Goal: Obtain resource: Download file/media

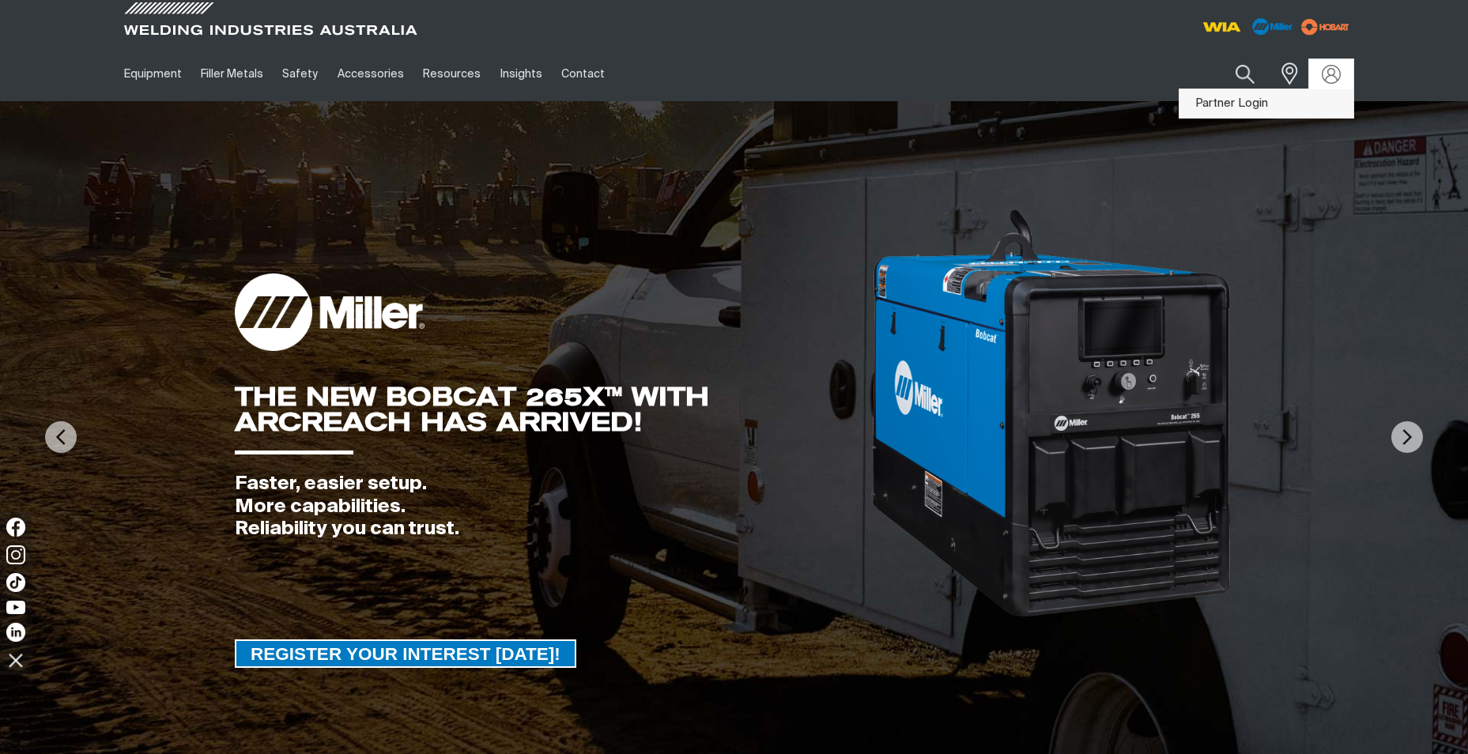
click at [1237, 104] on link "Partner Login" at bounding box center [1267, 103] width 174 height 29
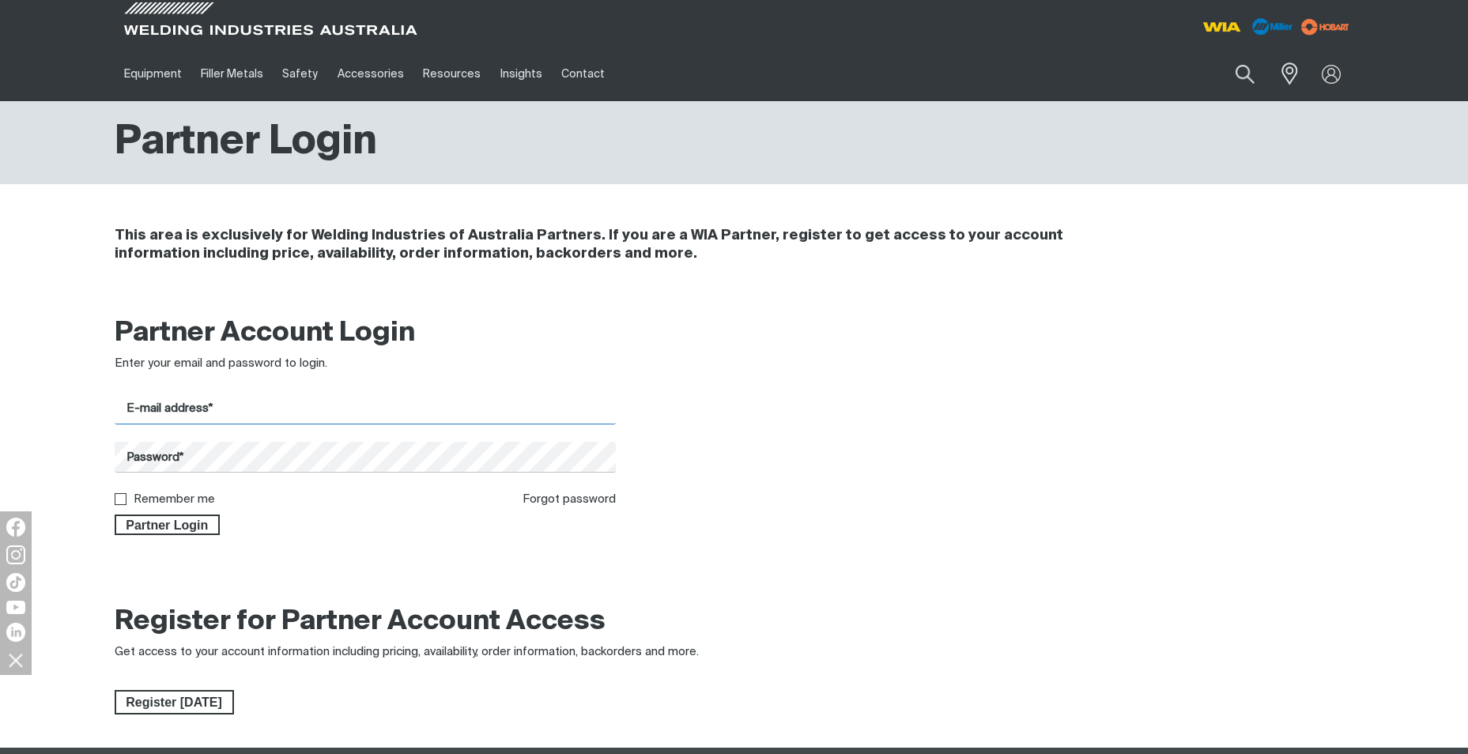
type input "[EMAIL_ADDRESS][DOMAIN_NAME]"
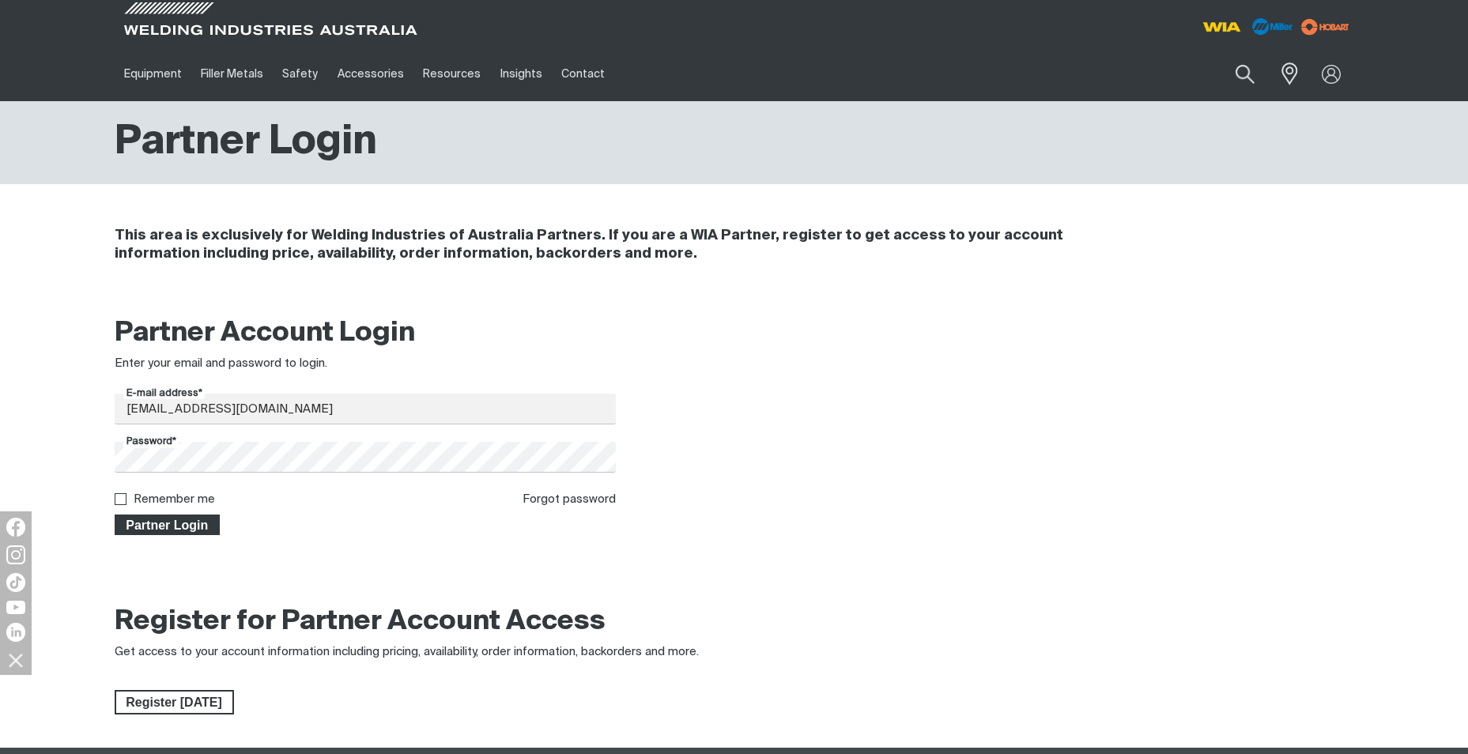
click at [162, 528] on span "Partner Login" at bounding box center [167, 525] width 103 height 21
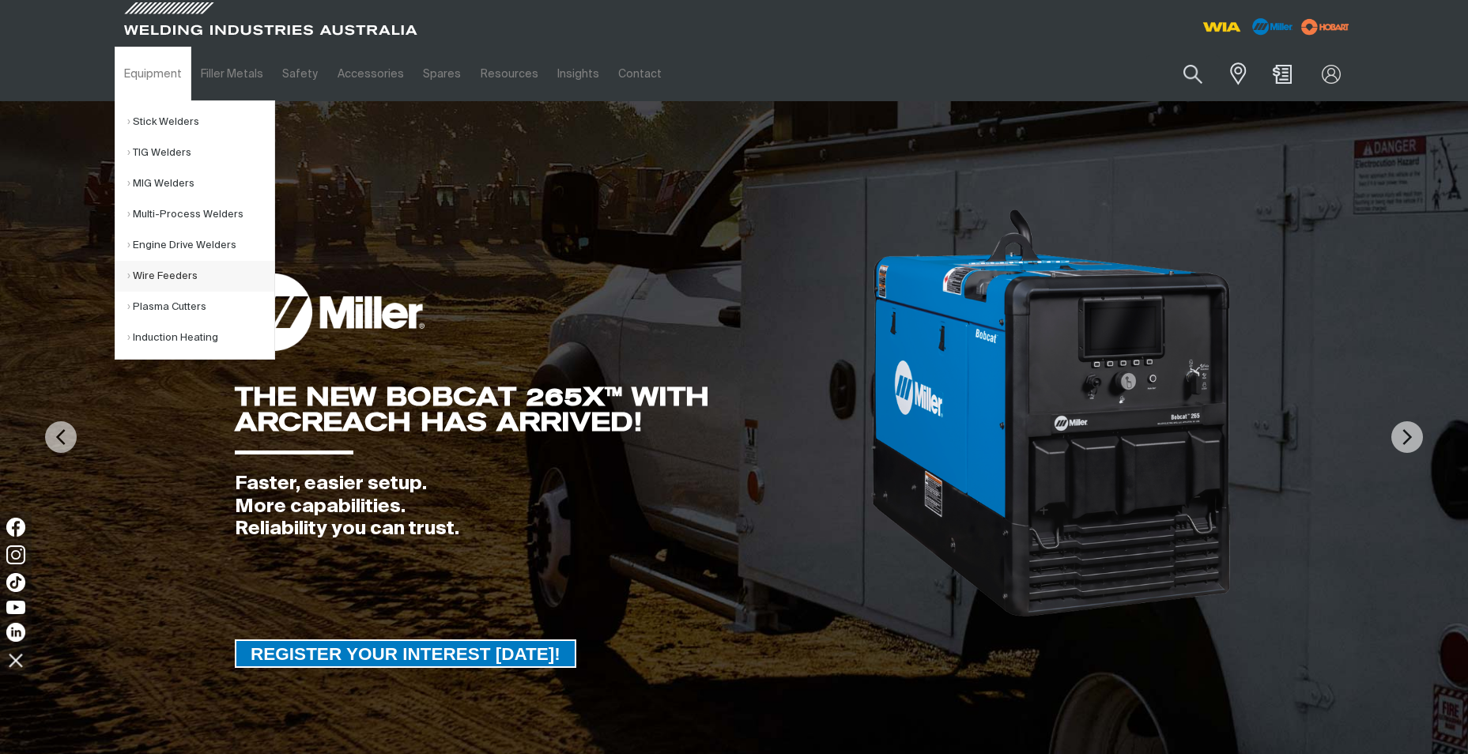
click at [154, 273] on link "Wire Feeders" at bounding box center [200, 276] width 147 height 31
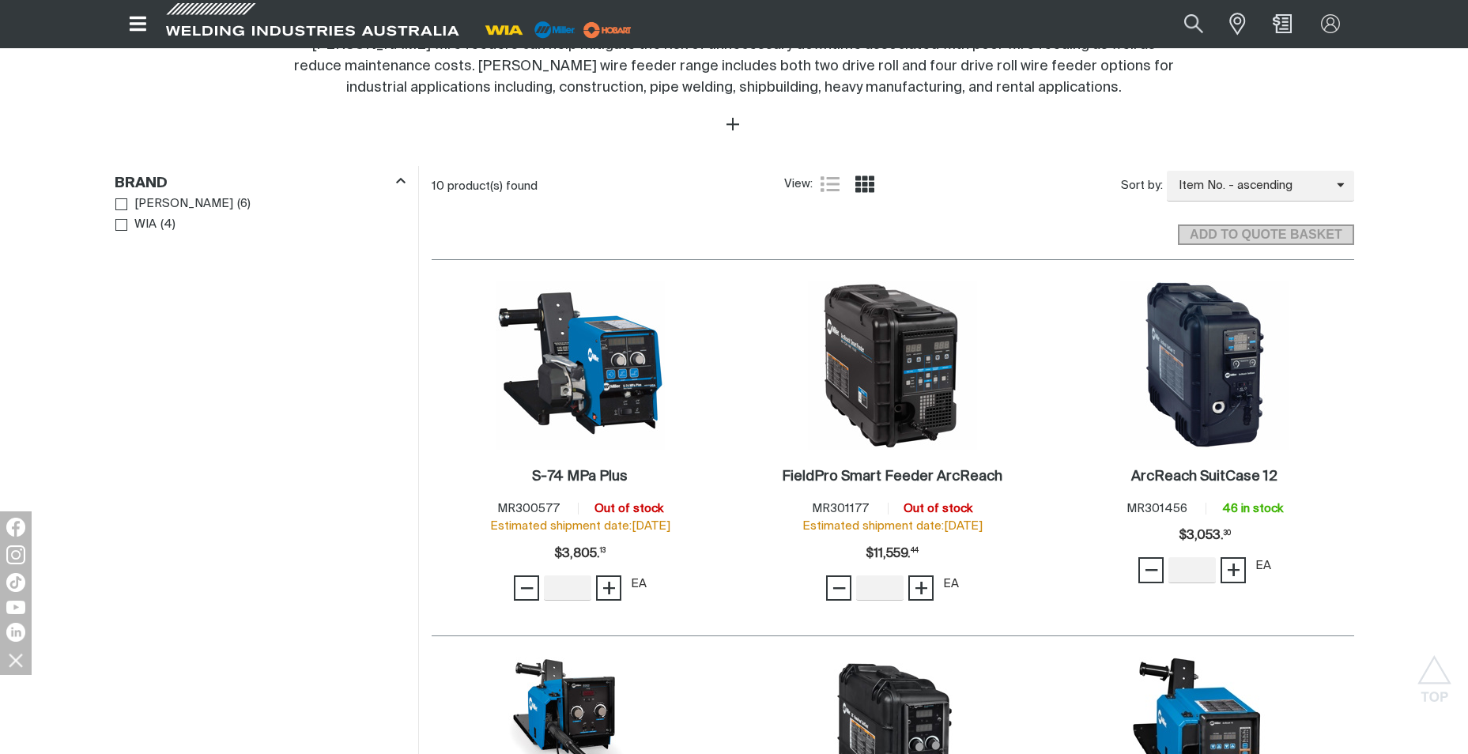
scroll to position [633, 0]
click at [908, 387] on img at bounding box center [892, 364] width 169 height 169
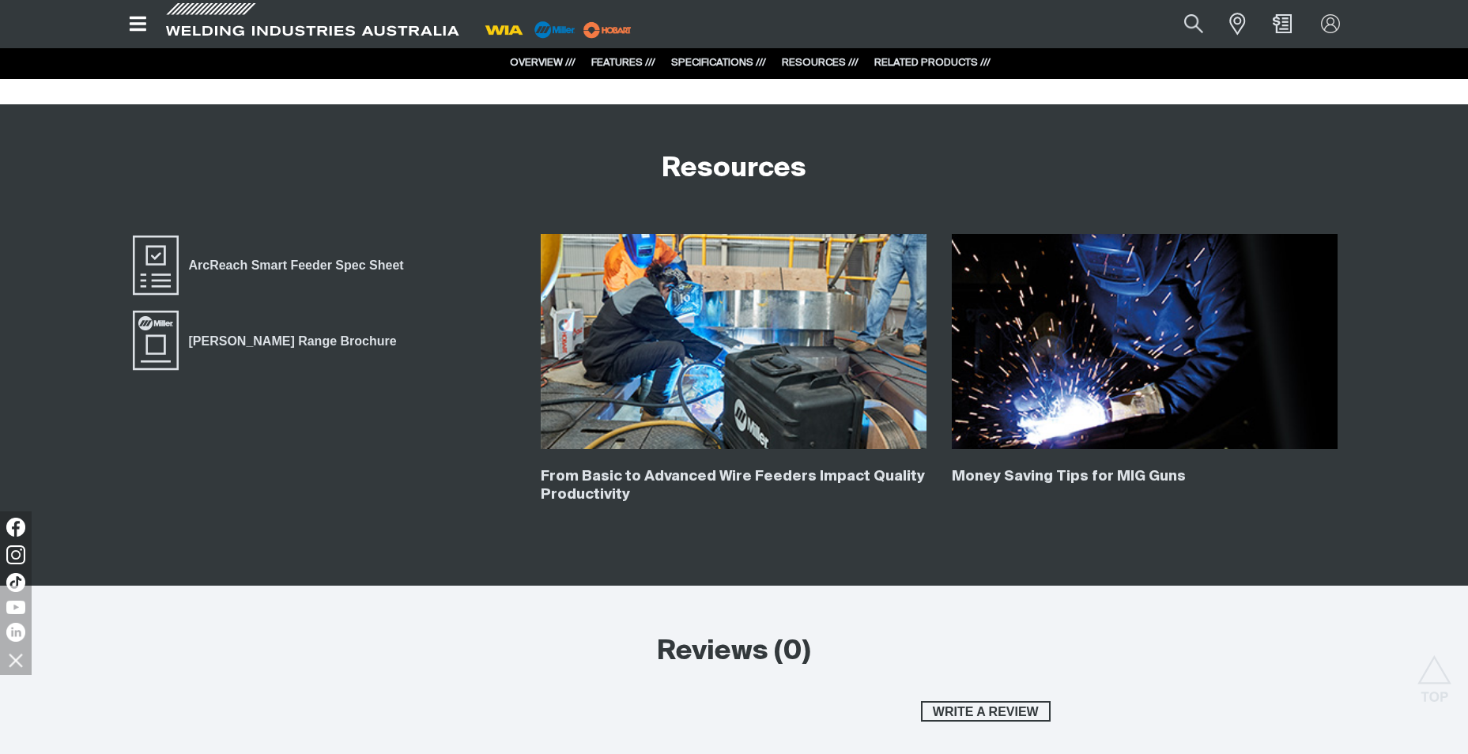
scroll to position [3795, 0]
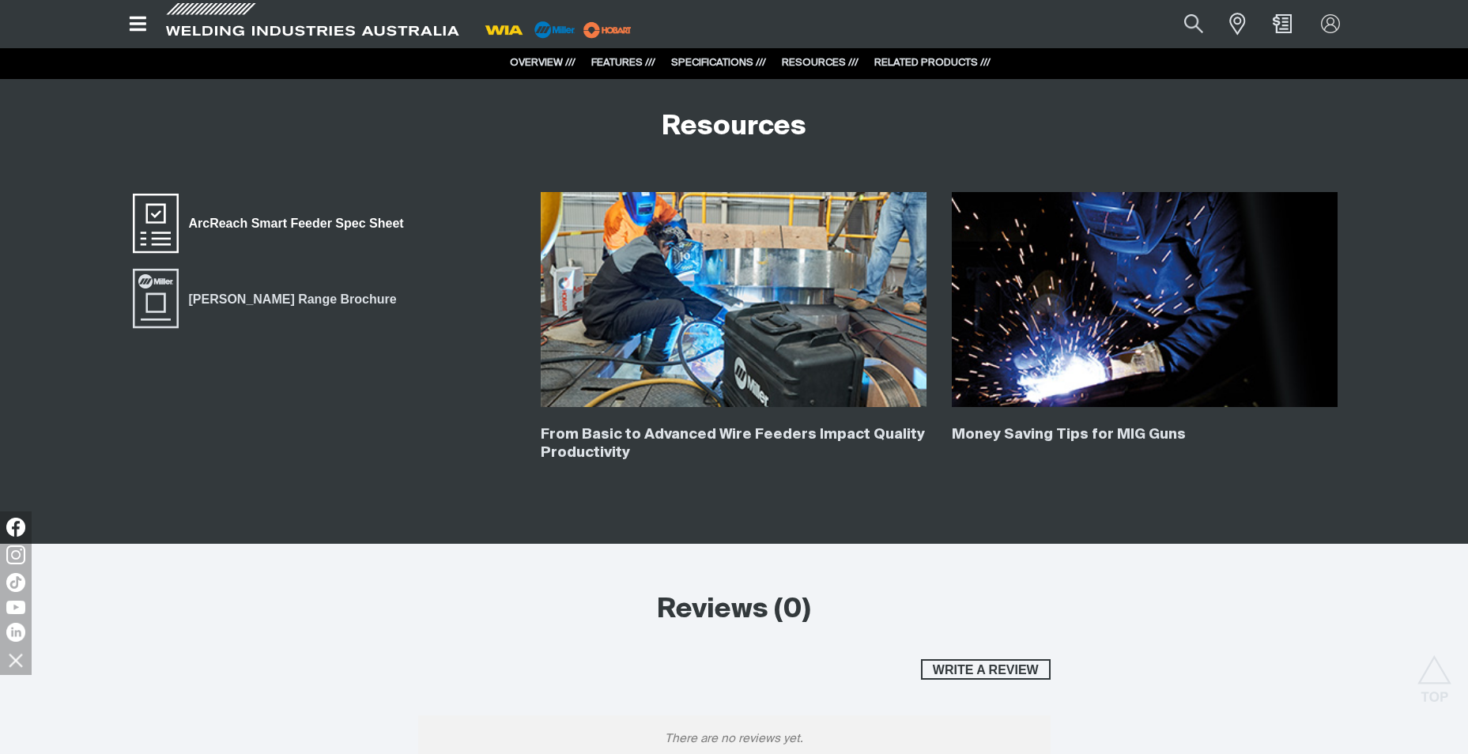
click at [256, 221] on span "ArcReach Smart Feeder Spec Sheet" at bounding box center [297, 223] width 236 height 21
